Goal: Transaction & Acquisition: Subscribe to service/newsletter

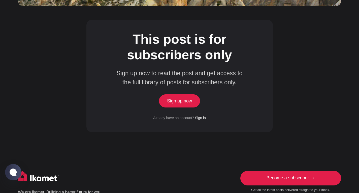
scroll to position [334, 0]
click at [182, 94] on link "Sign up now" at bounding box center [179, 100] width 41 height 13
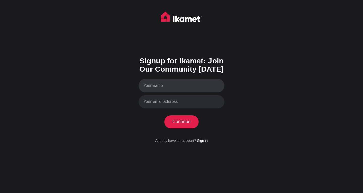
click at [182, 84] on input "Your name" at bounding box center [182, 85] width 86 height 13
click at [204, 139] on link "Sign in" at bounding box center [202, 140] width 11 height 4
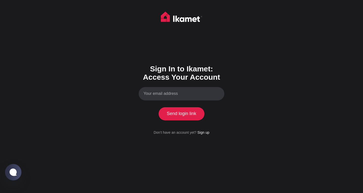
click at [191, 91] on input "Your email address" at bounding box center [182, 93] width 86 height 13
type input "gonzalezjep14@gmail.com"
click at [189, 117] on button "Send login link" at bounding box center [181, 113] width 46 height 13
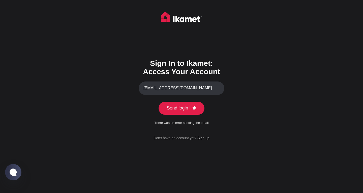
drag, startPoint x: 196, startPoint y: 87, endPoint x: 135, endPoint y: 98, distance: 61.7
click at [135, 98] on div "Sign In to Ikamet: Access Your Account gonzalezjep14@gmail.com Send login link …" at bounding box center [181, 96] width 363 height 193
click at [262, 129] on div "Sign In to Ikamet: Access Your Account gonzalezjep14@gmail.com Send login link …" at bounding box center [181, 96] width 363 height 193
click at [208, 139] on link "Sign up" at bounding box center [203, 138] width 12 height 4
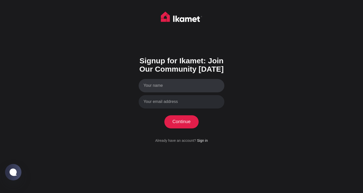
click at [177, 89] on input "Your name" at bounding box center [182, 85] width 86 height 13
type input "j"
type input "[PERSON_NAME]"
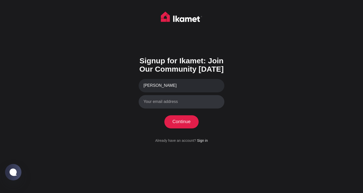
click at [175, 103] on input "Your email address" at bounding box center [182, 101] width 86 height 13
type input "jowigp@gmail.com"
click at [187, 124] on button "Continue" at bounding box center [181, 121] width 35 height 13
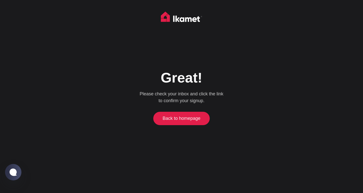
click at [186, 114] on link "Back to homepage" at bounding box center [181, 118] width 54 height 13
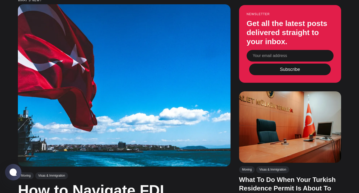
scroll to position [148, 0]
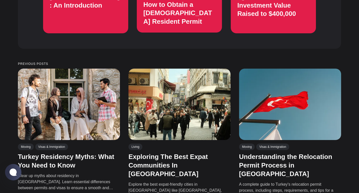
scroll to position [621, 0]
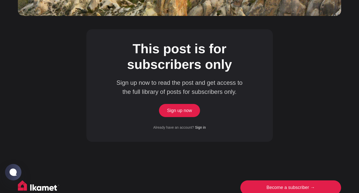
scroll to position [320, 0]
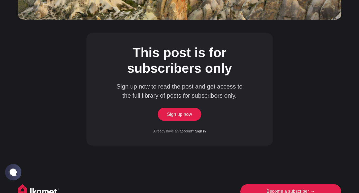
click at [183, 108] on link "Sign up now" at bounding box center [179, 114] width 41 height 13
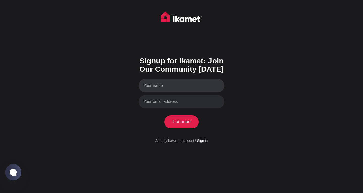
click at [177, 86] on input "Your name" at bounding box center [182, 85] width 86 height 13
